Goal: Subscribe to service/newsletter

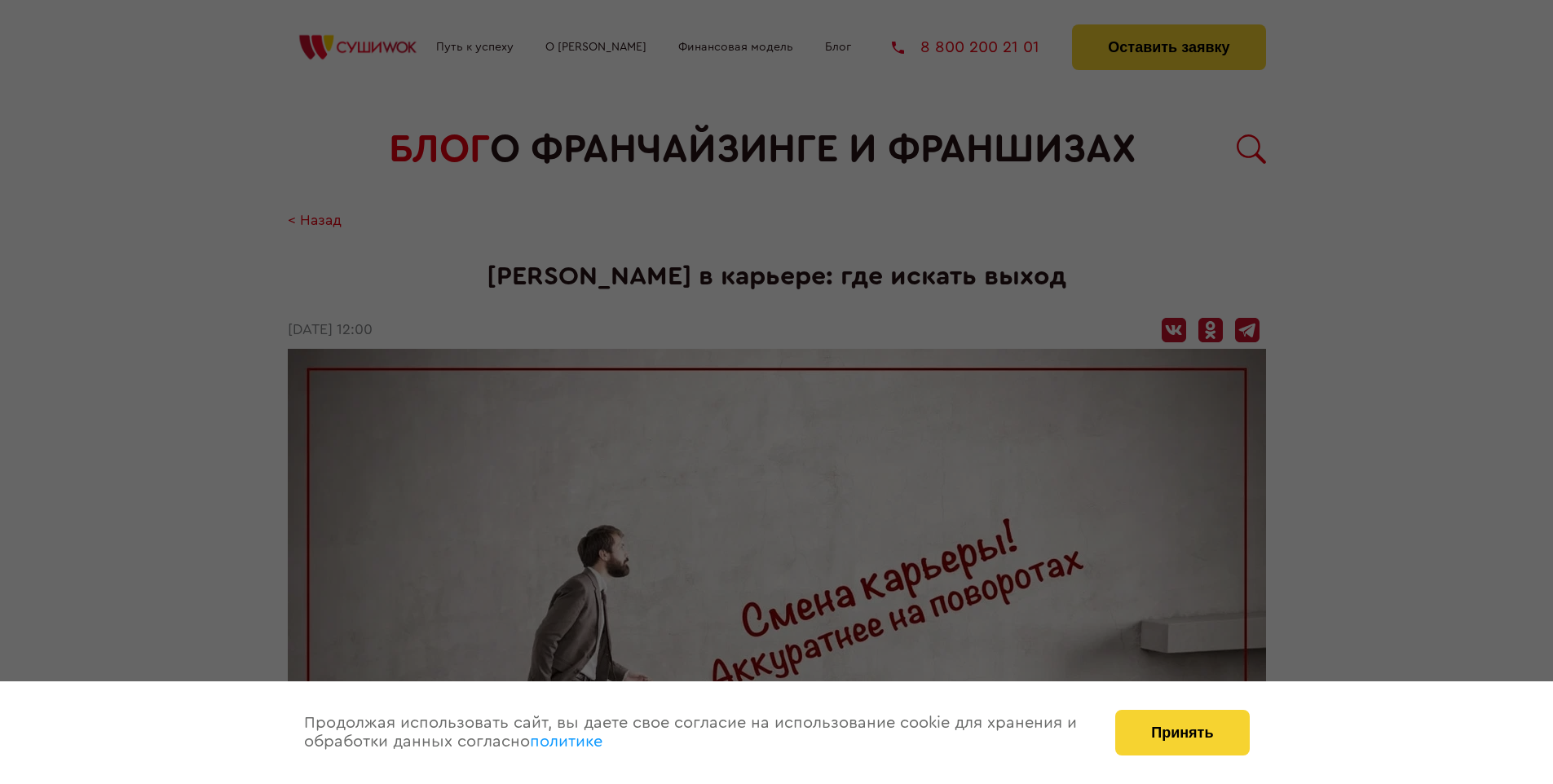
scroll to position [1642, 0]
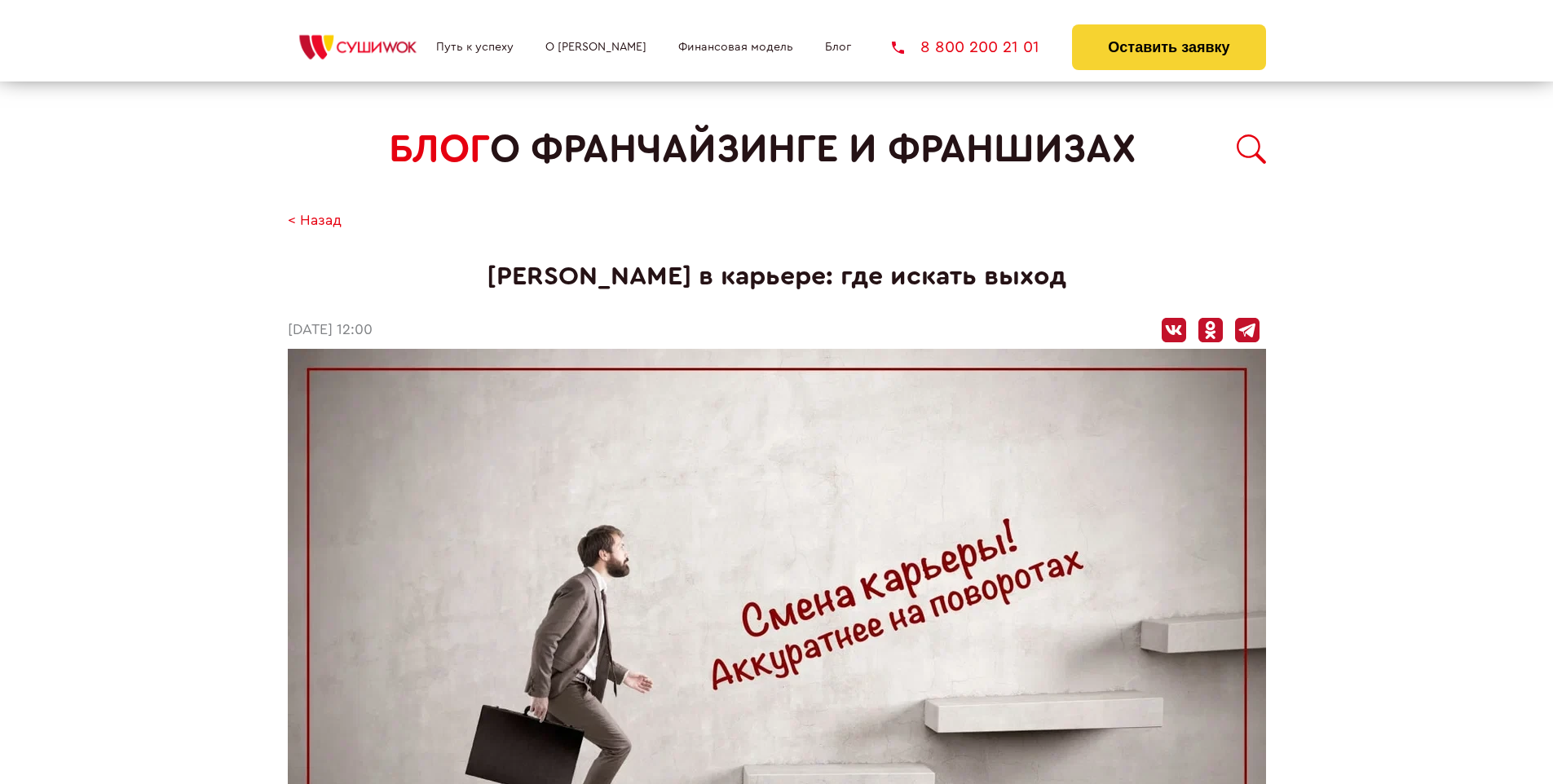
scroll to position [1642, 0]
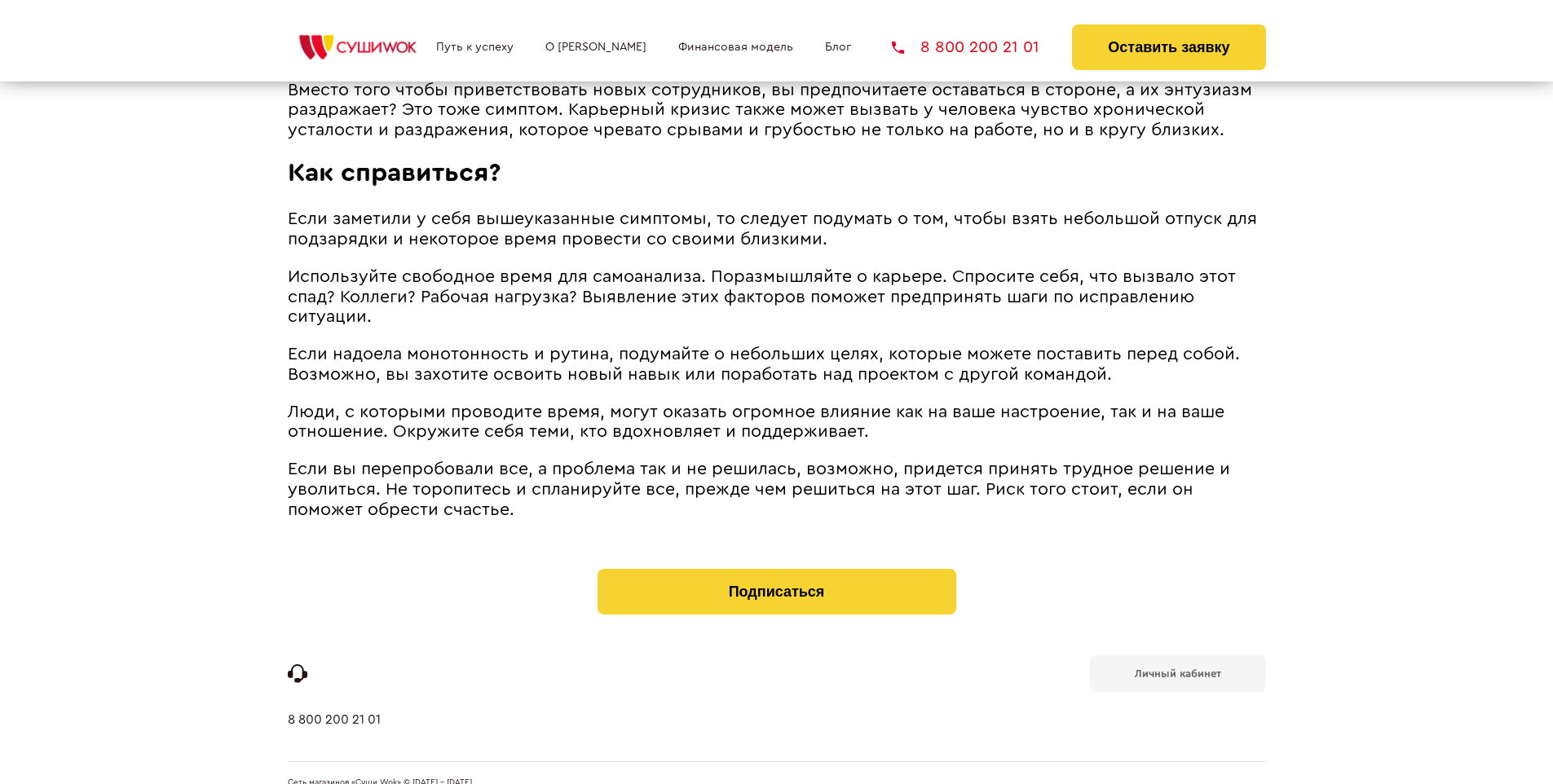
click at [1177, 668] on b "Личный кабинет" at bounding box center [1177, 674] width 86 height 10
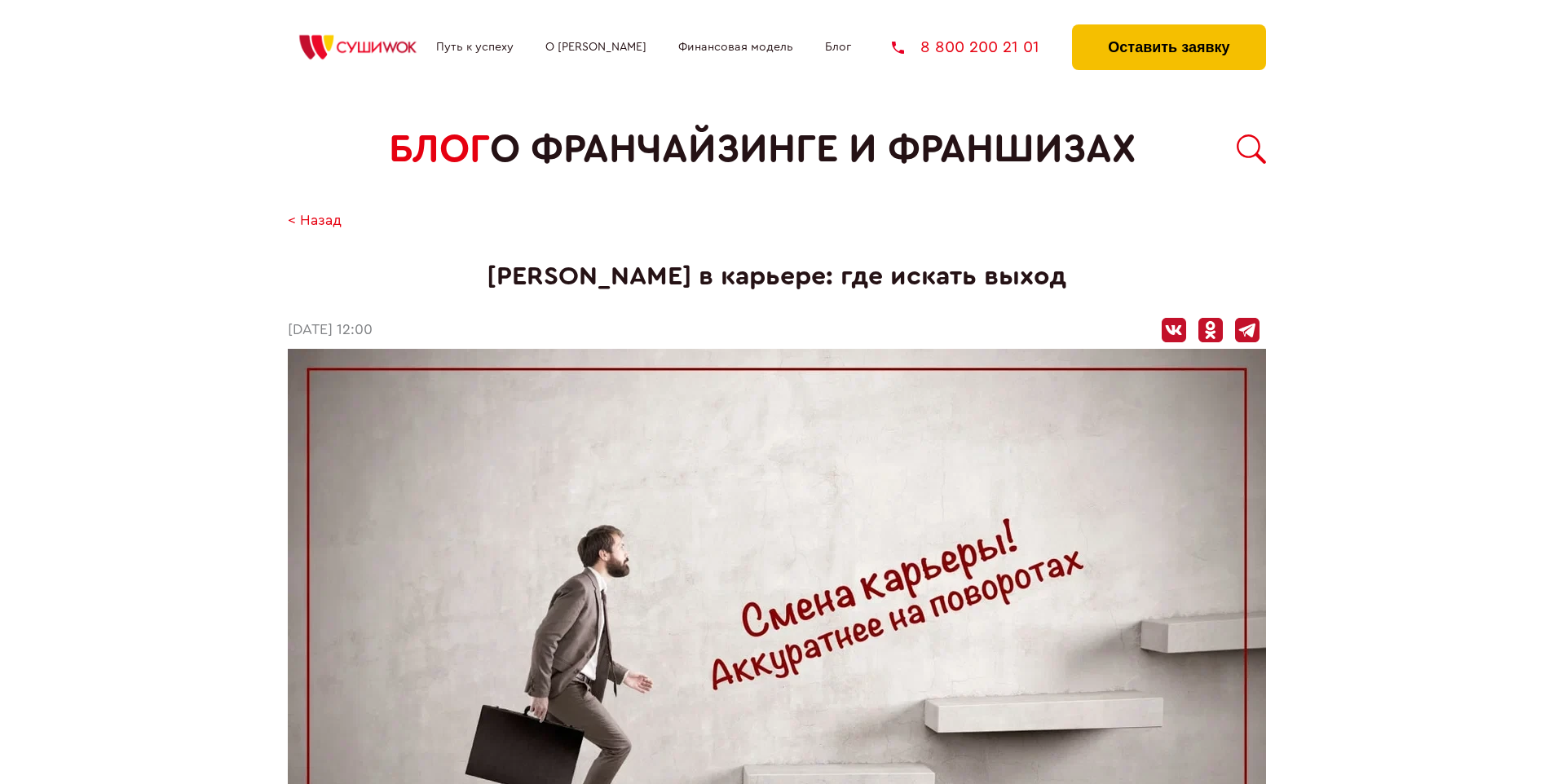
click at [1169, 29] on button "Оставить заявку" at bounding box center [1169, 47] width 193 height 46
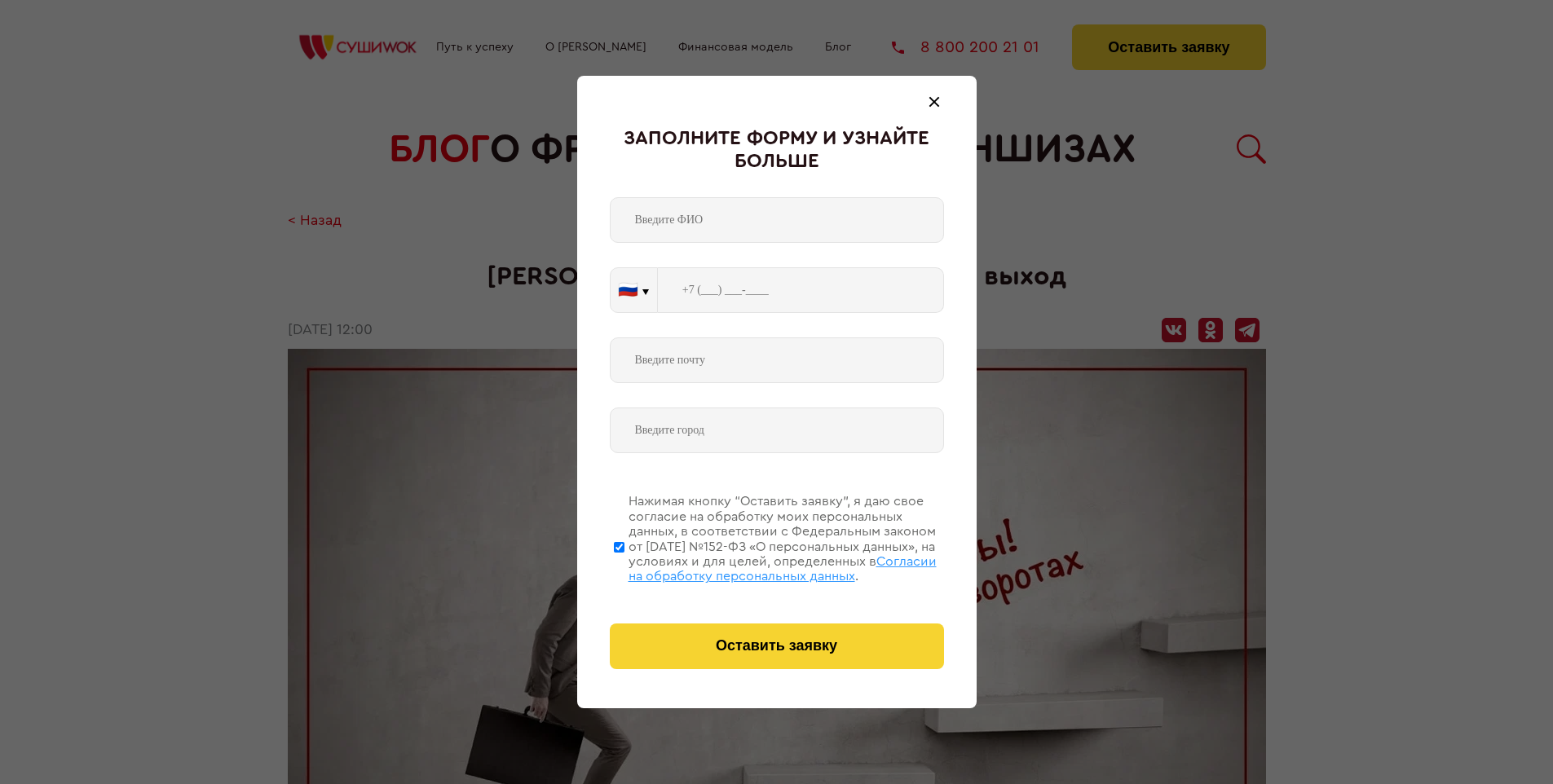
click at [756, 567] on span "Согласии на обработку персональных данных" at bounding box center [783, 569] width 308 height 28
click at [624, 567] on input "Нажимая кнопку “Оставить заявку”, я даю свое согласие на обработку моих персона…" at bounding box center [619, 547] width 10 height 130
checkbox input "false"
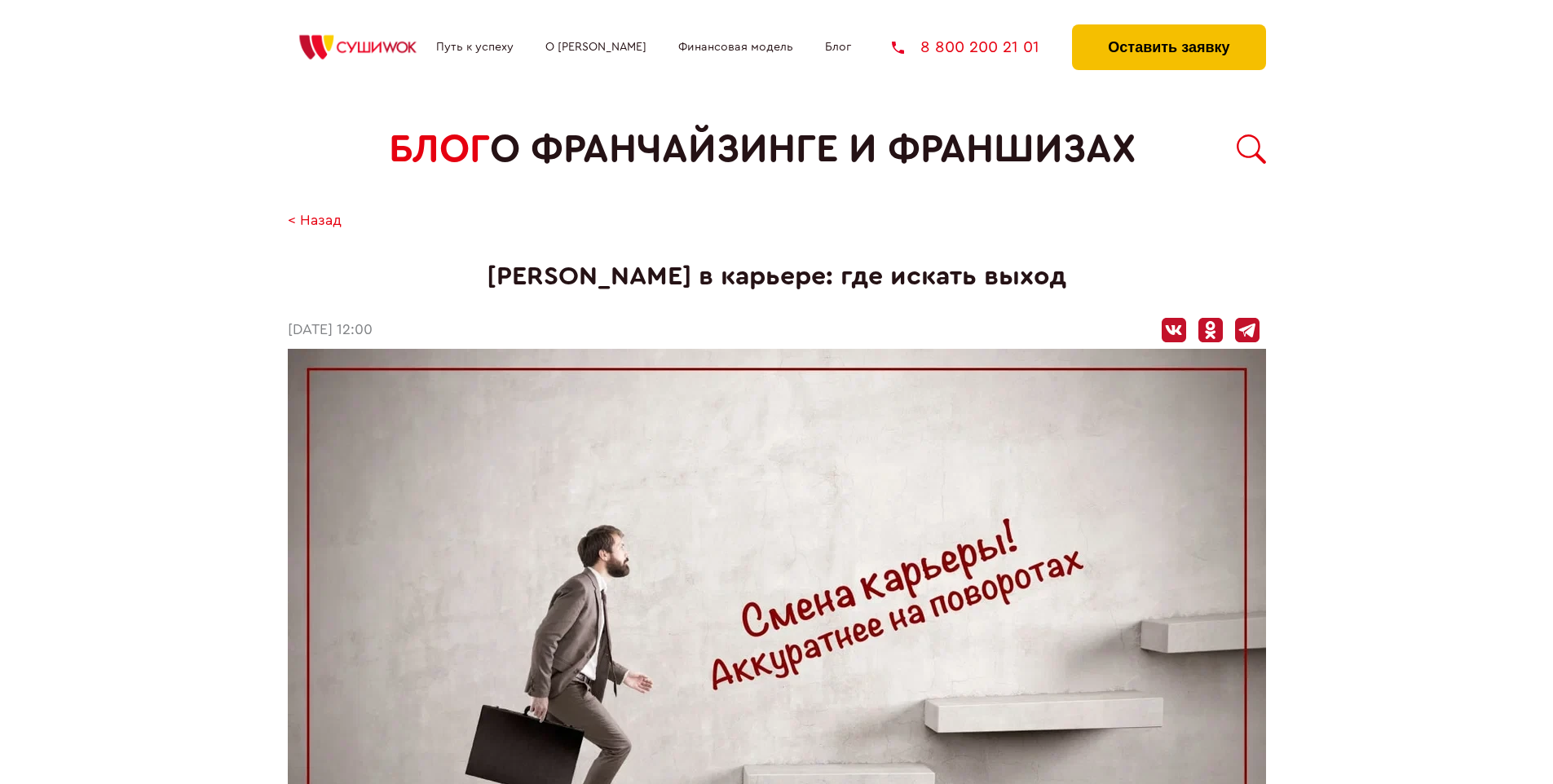
click at [1169, 29] on button "Оставить заявку" at bounding box center [1169, 47] width 193 height 46
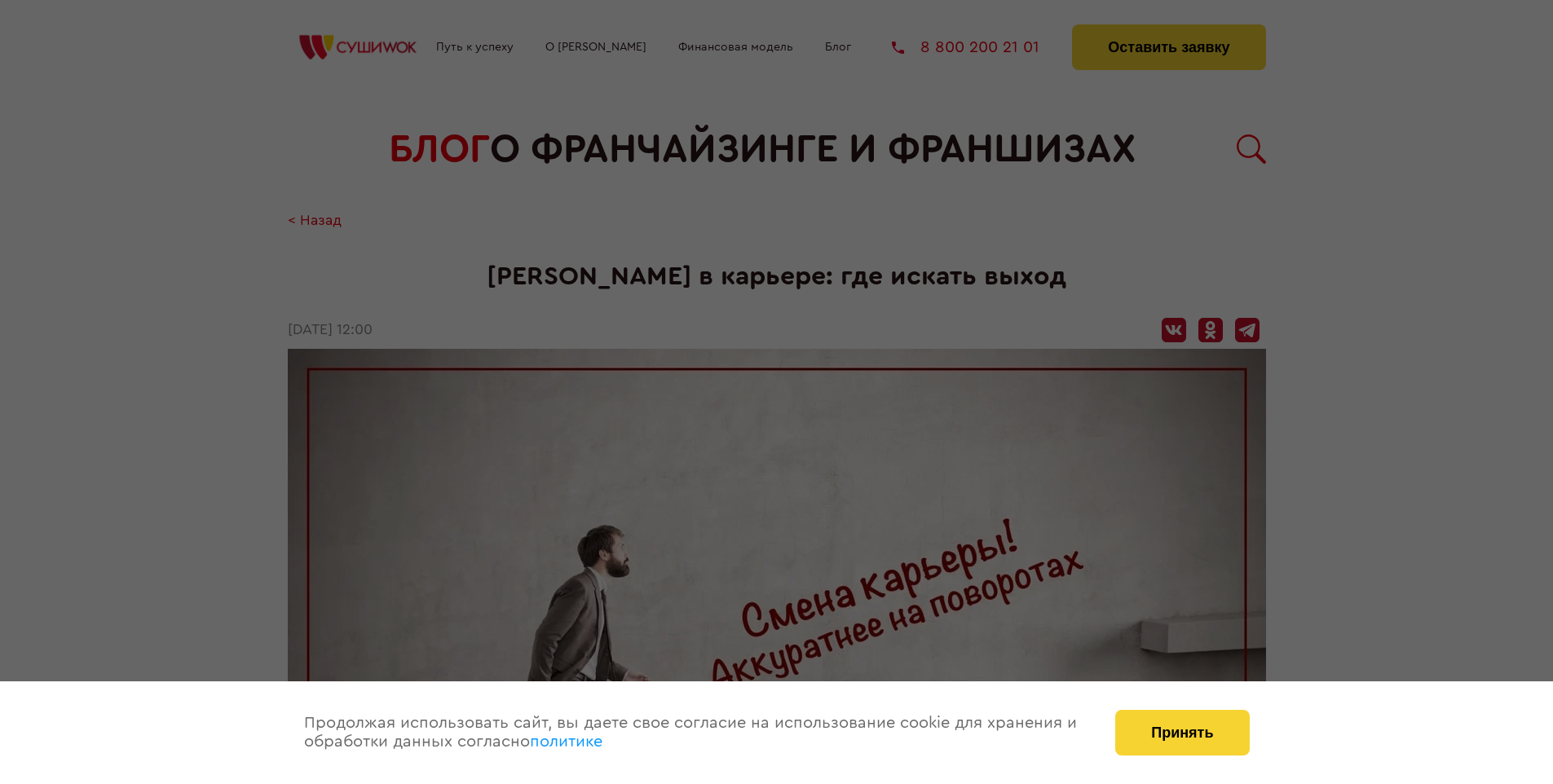
scroll to position [1642, 0]
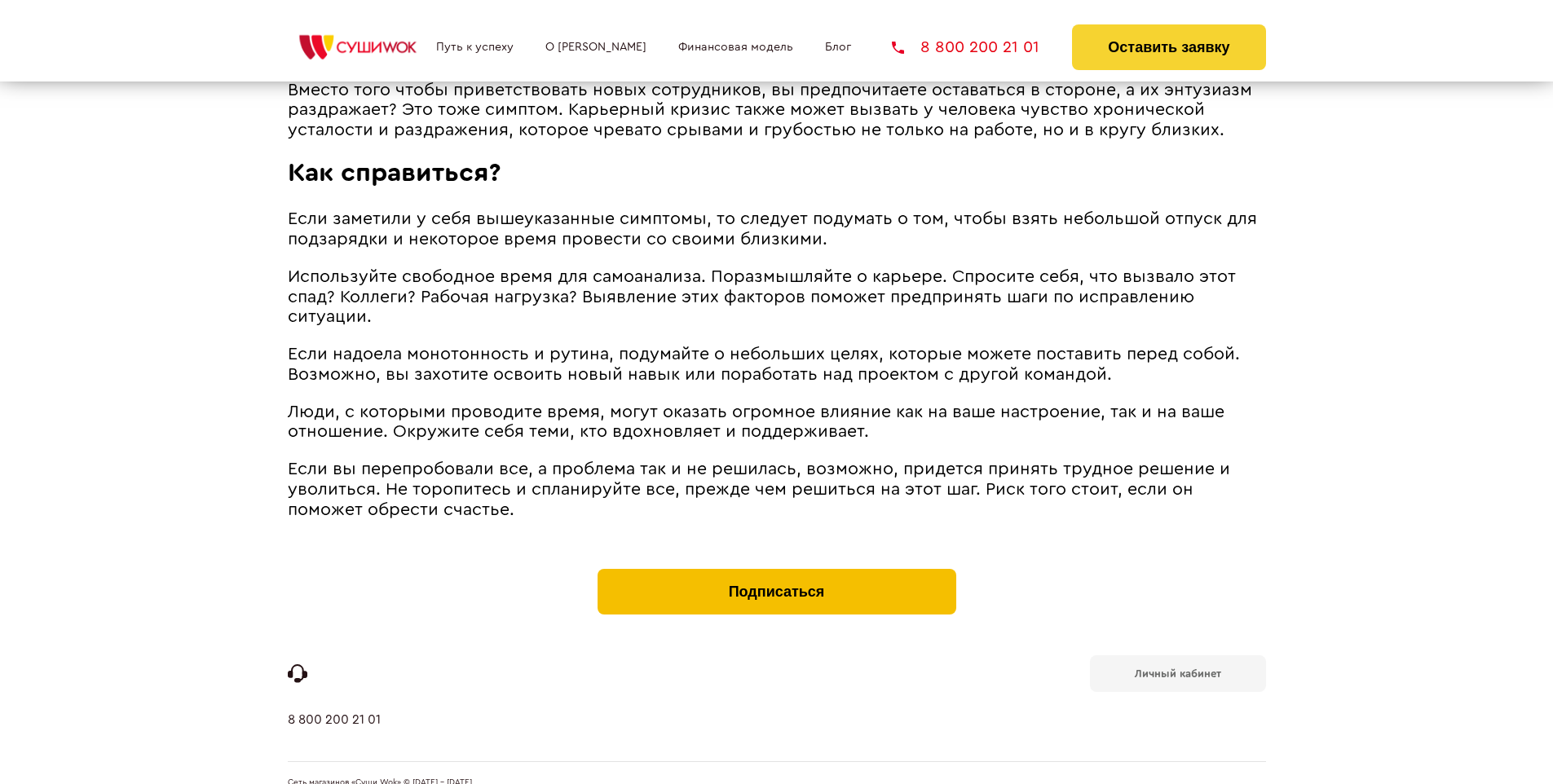
click at [776, 569] on button "Подписаться" at bounding box center [776, 592] width 359 height 46
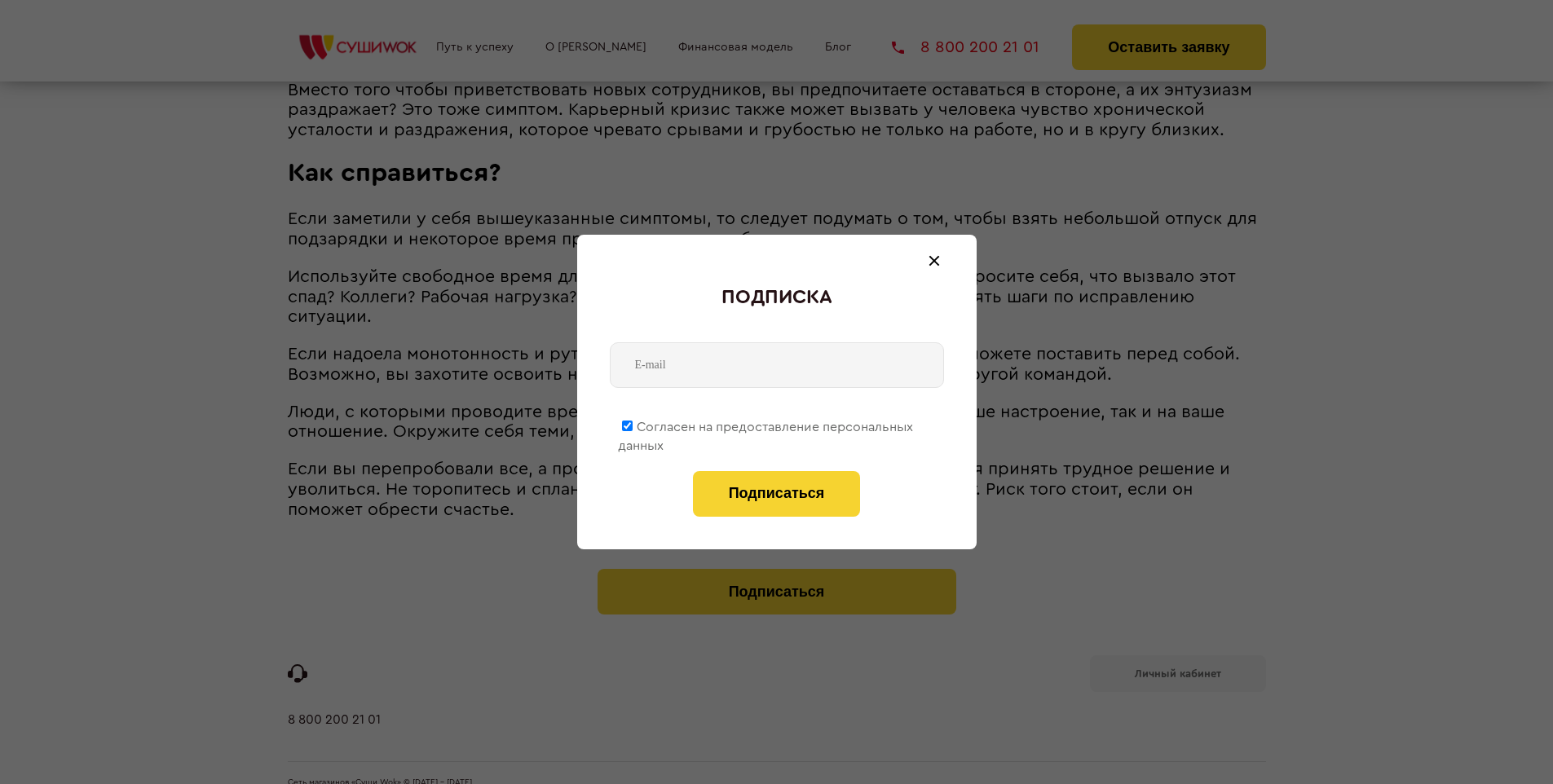
click at [766, 424] on span "Согласен на предоставление персональных данных" at bounding box center [765, 436] width 295 height 32
click at [633, 424] on input "Согласен на предоставление персональных данных" at bounding box center [627, 426] width 10 height 10
checkbox input "false"
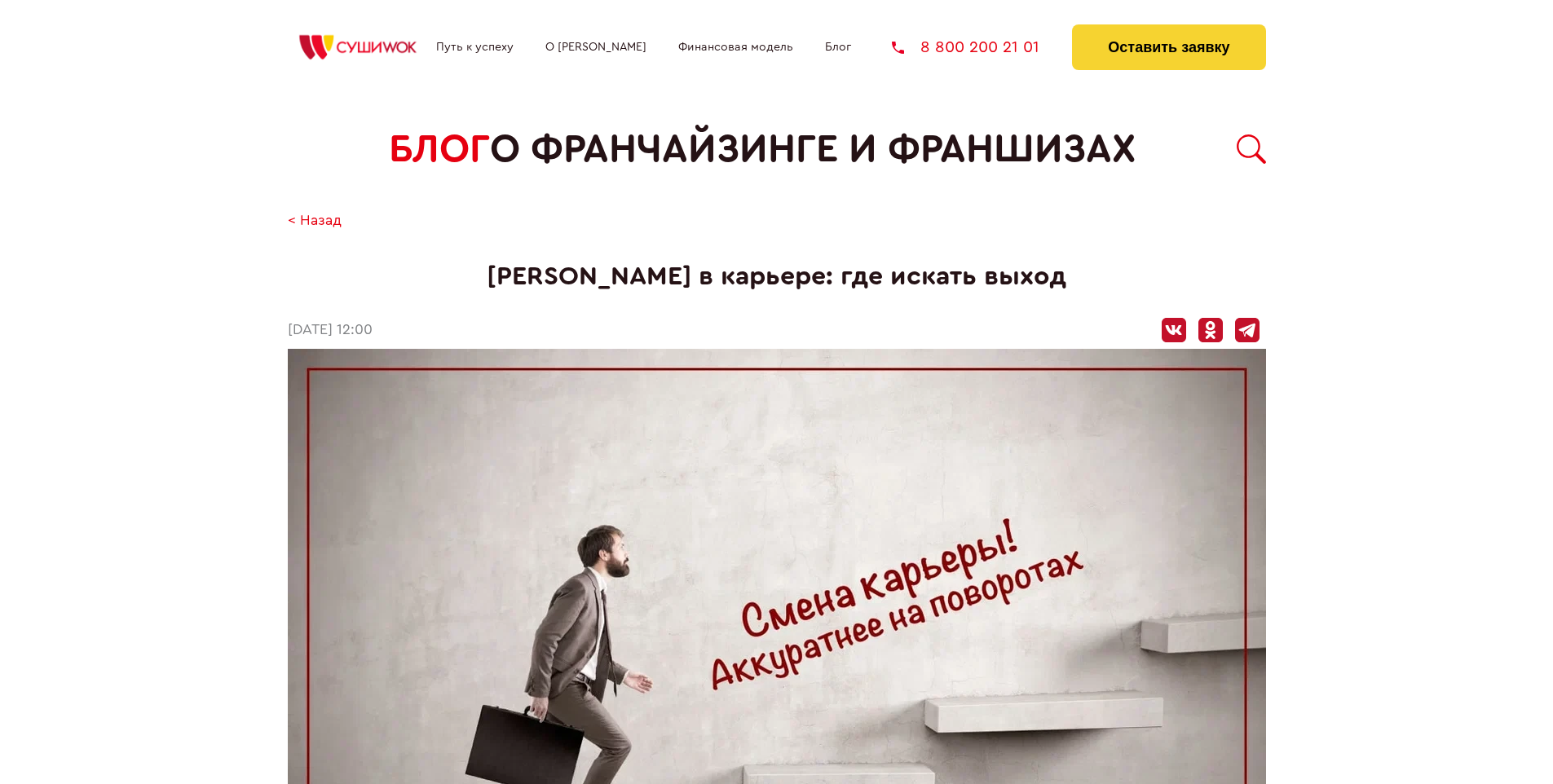
scroll to position [1642, 0]
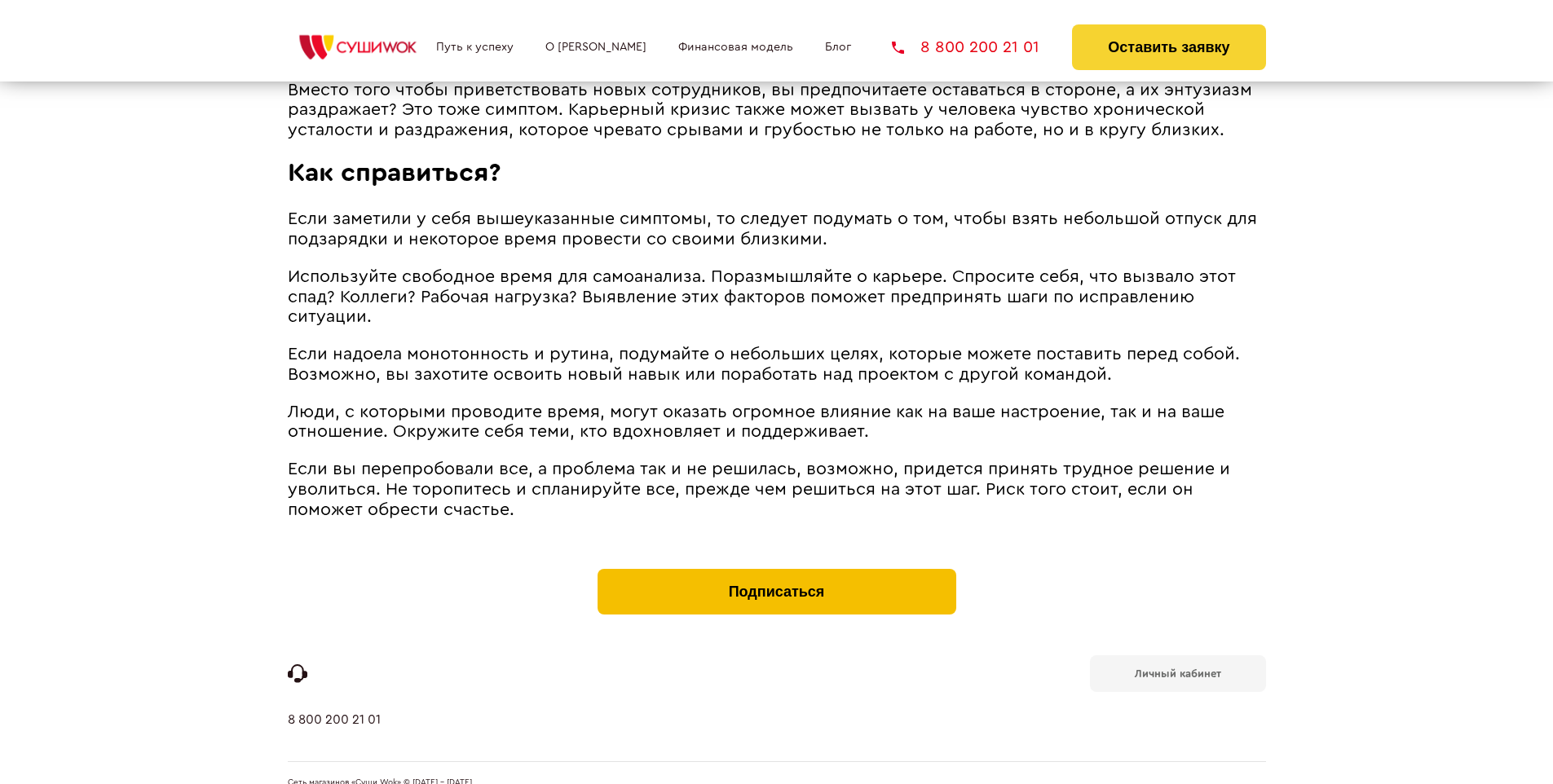
click at [776, 569] on button "Подписаться" at bounding box center [776, 592] width 359 height 46
